Goal: Find specific page/section: Find specific page/section

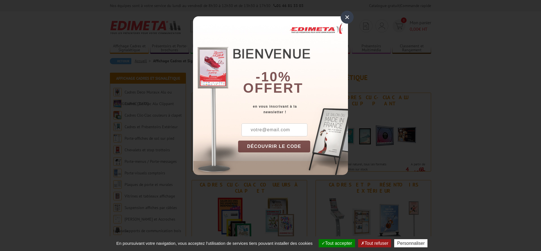
click at [347, 15] on div "×" at bounding box center [347, 17] width 13 height 13
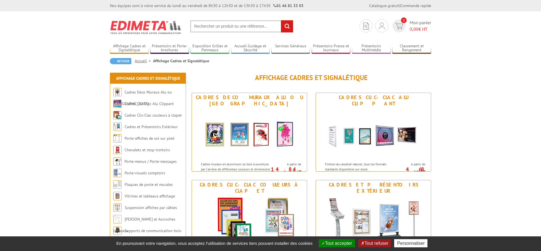
scroll to position [144, 0]
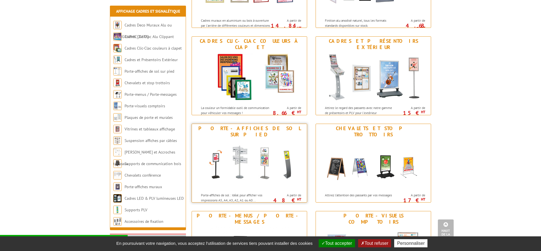
click at [241, 129] on div "Porte-affiches de sol sur pied" at bounding box center [249, 131] width 112 height 12
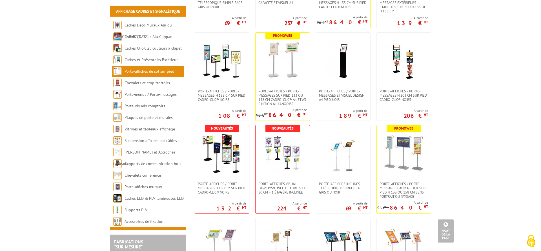
scroll to position [402, 0]
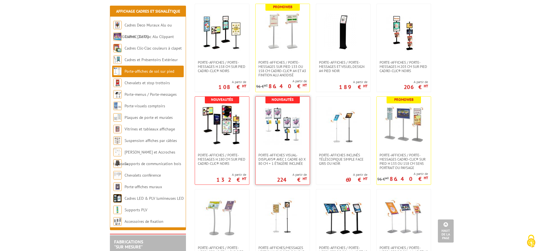
click at [289, 130] on img at bounding box center [282, 124] width 39 height 39
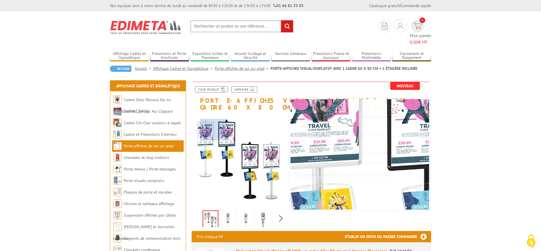
click at [213, 130] on div at bounding box center [213, 129] width 26 height 21
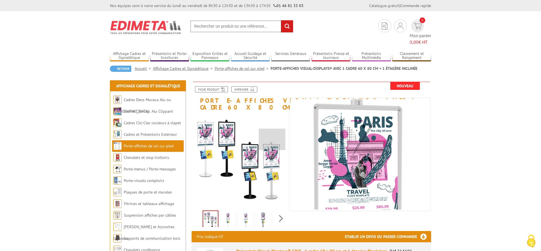
click at [272, 139] on div at bounding box center [272, 139] width 26 height 21
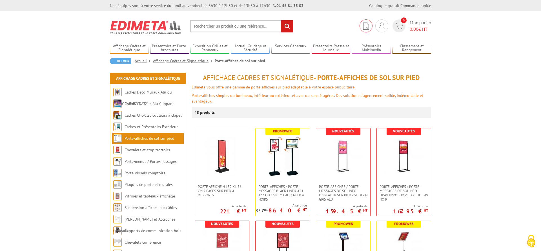
click at [362, 28] on link at bounding box center [366, 25] width 13 height 13
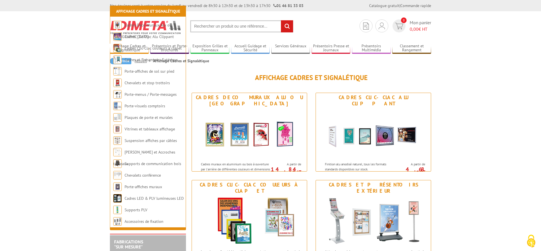
scroll to position [144, 0]
